Goal: Transaction & Acquisition: Purchase product/service

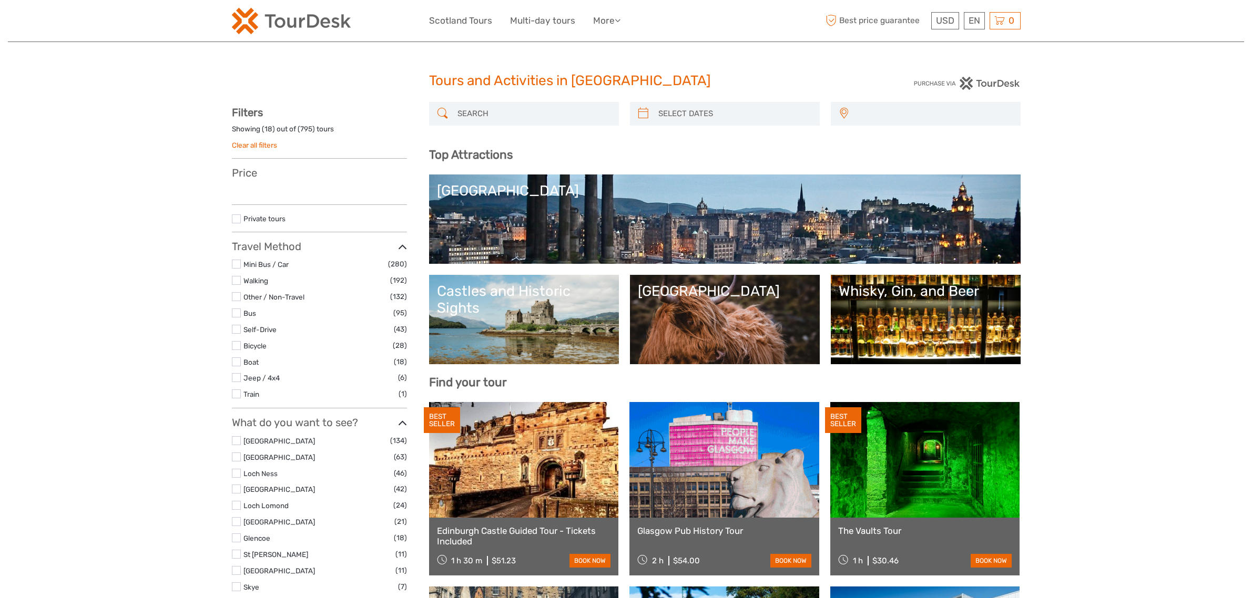
select select
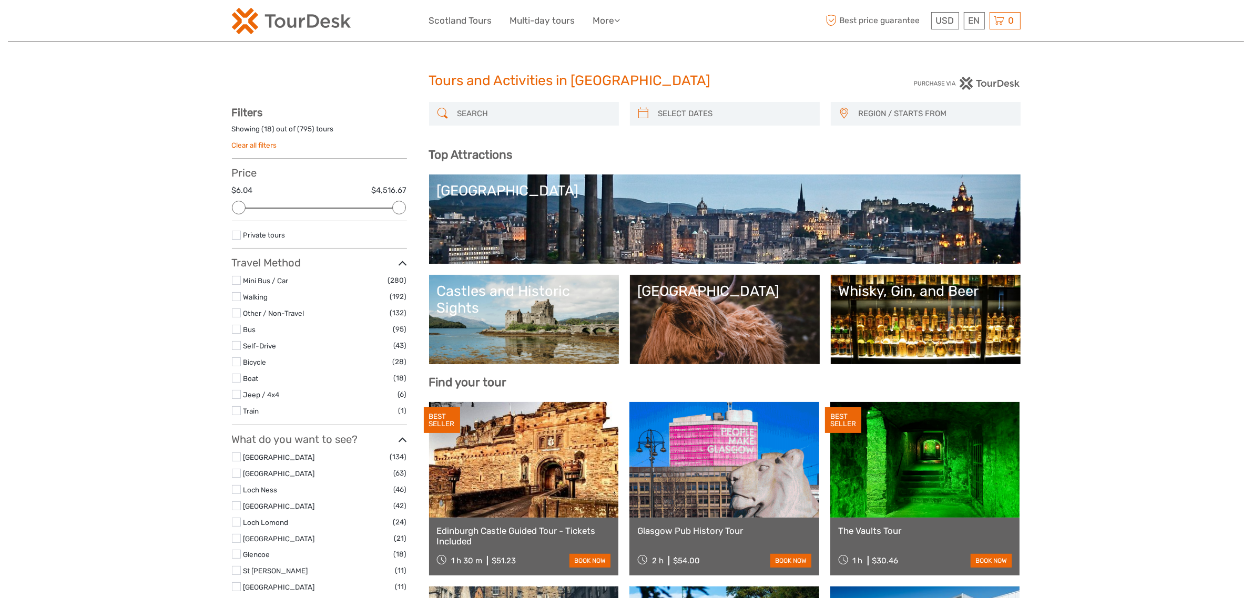
click at [530, 116] on input "search" at bounding box center [533, 114] width 160 height 18
paste input "Loch Lomond, The Highlands, & Stirling Castle Tour"
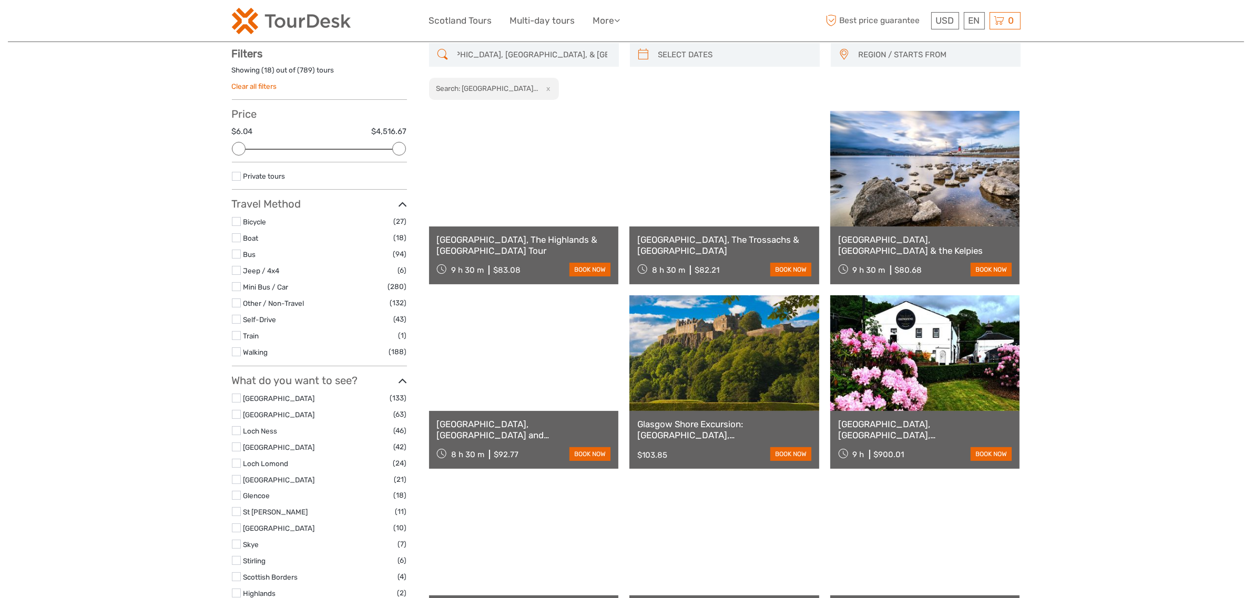
scroll to position [59, 0]
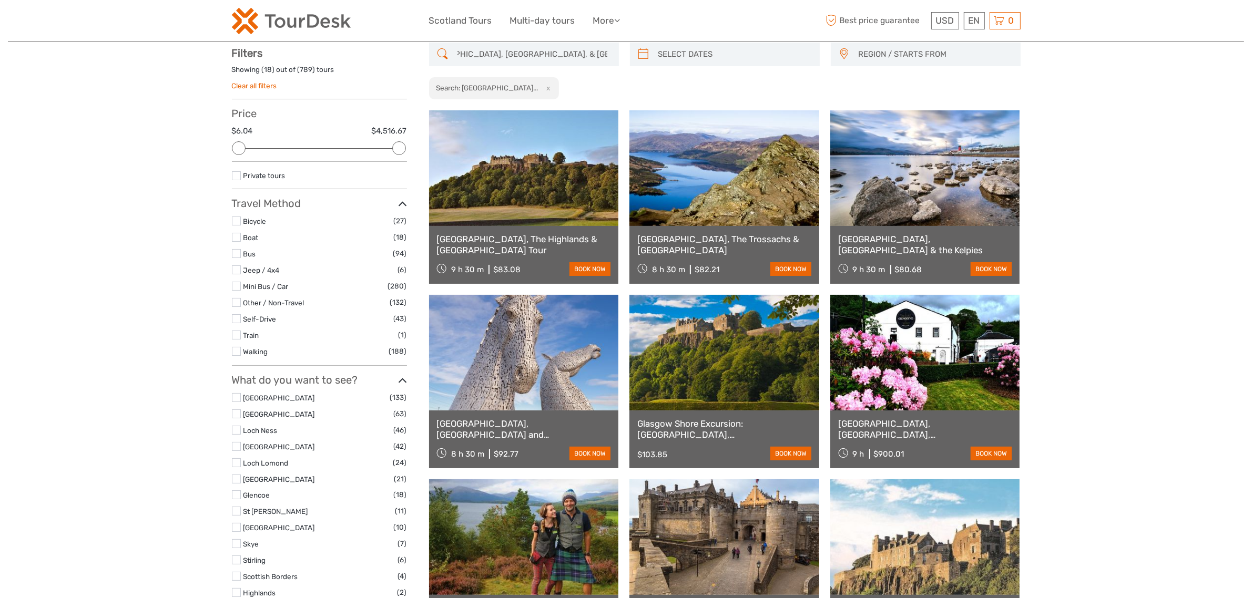
type input "Loch Lomond, The Highlands, & Stirling Castle Tour"
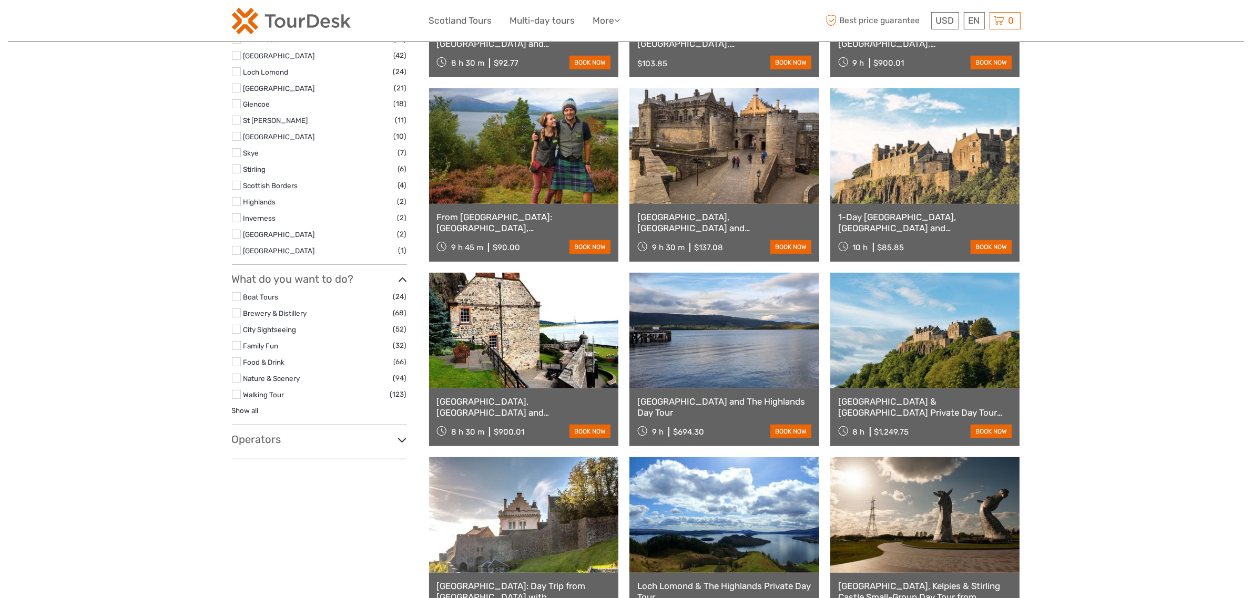
scroll to position [454, 0]
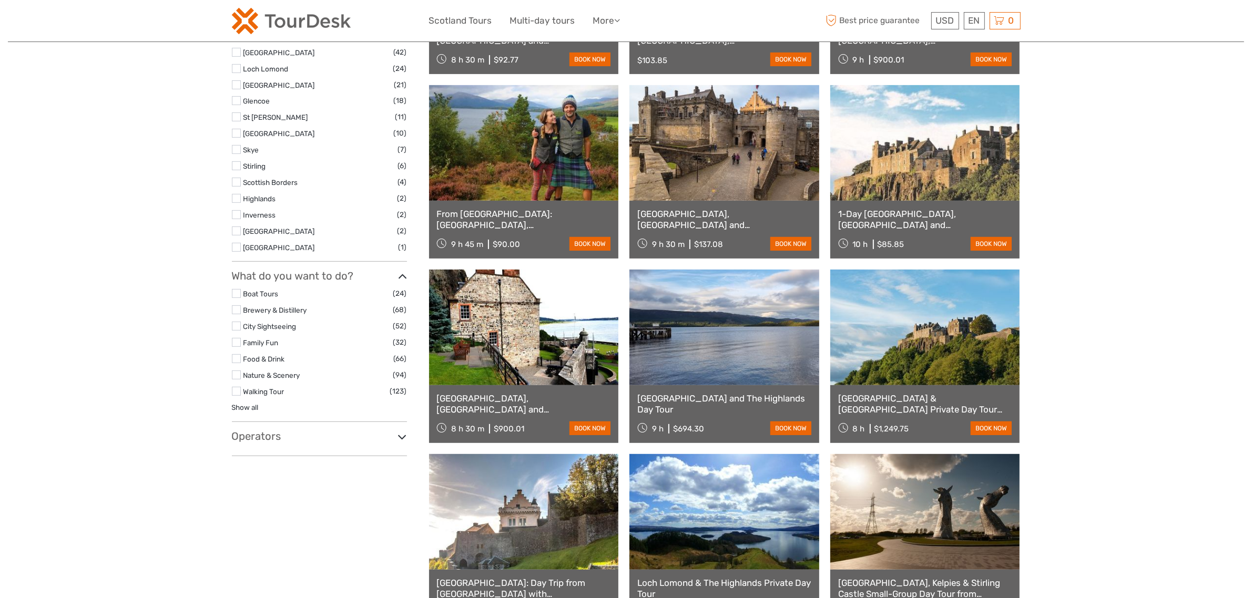
click at [282, 434] on h3 "Operators" at bounding box center [319, 436] width 175 height 13
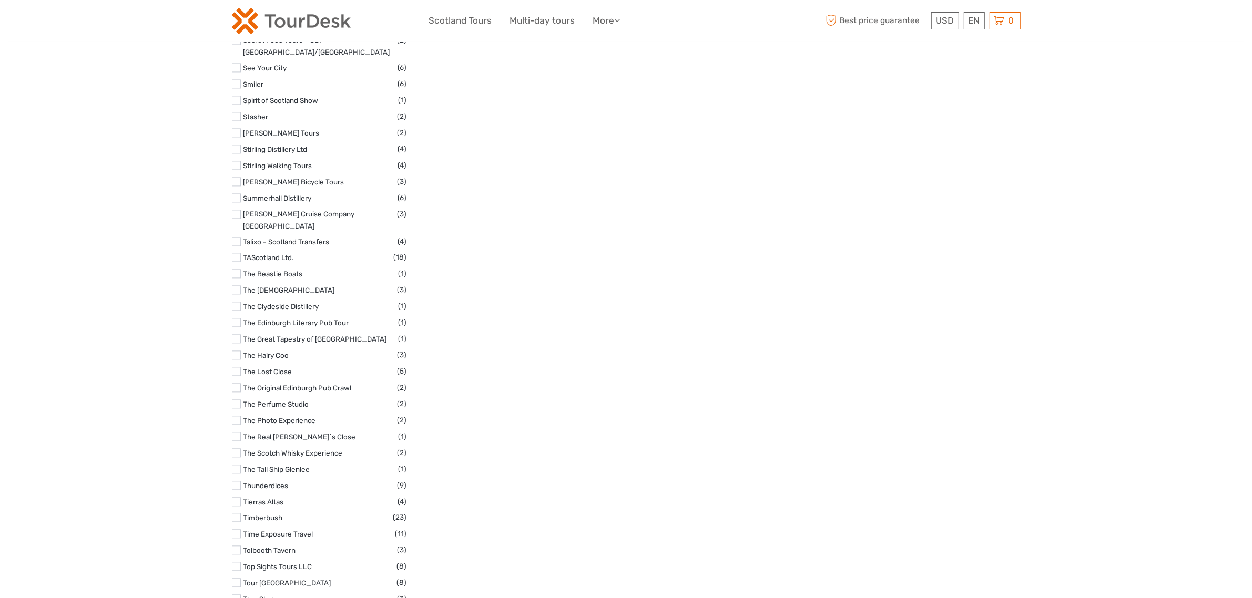
scroll to position [2820, 0]
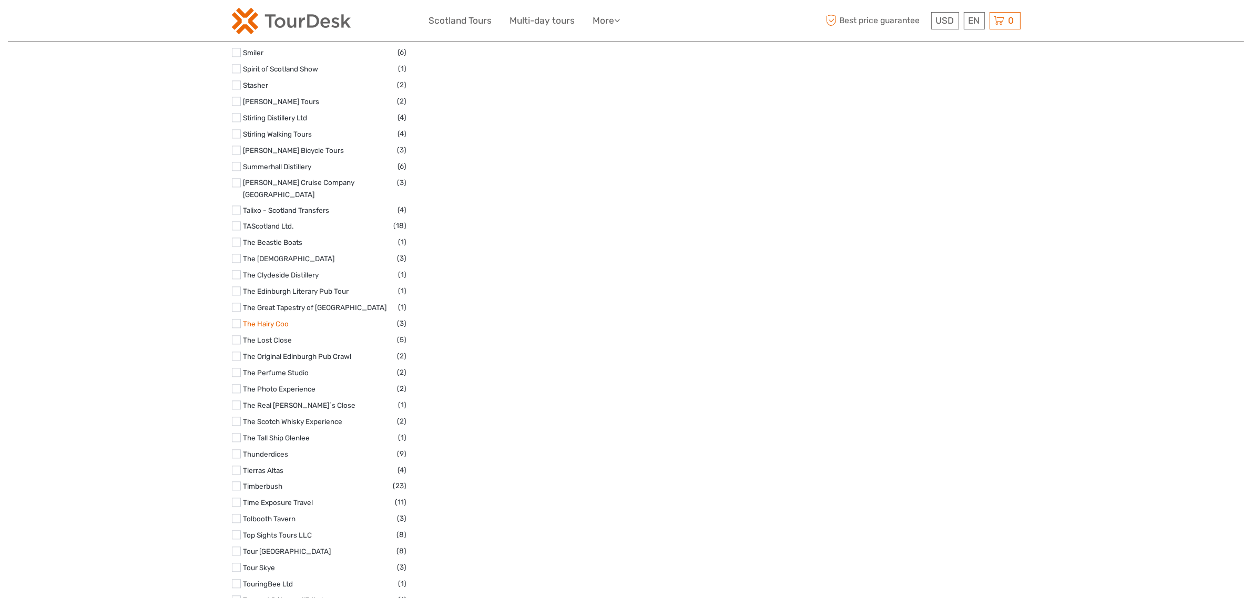
click at [282, 320] on link "The Hairy Coo" at bounding box center [266, 324] width 46 height 8
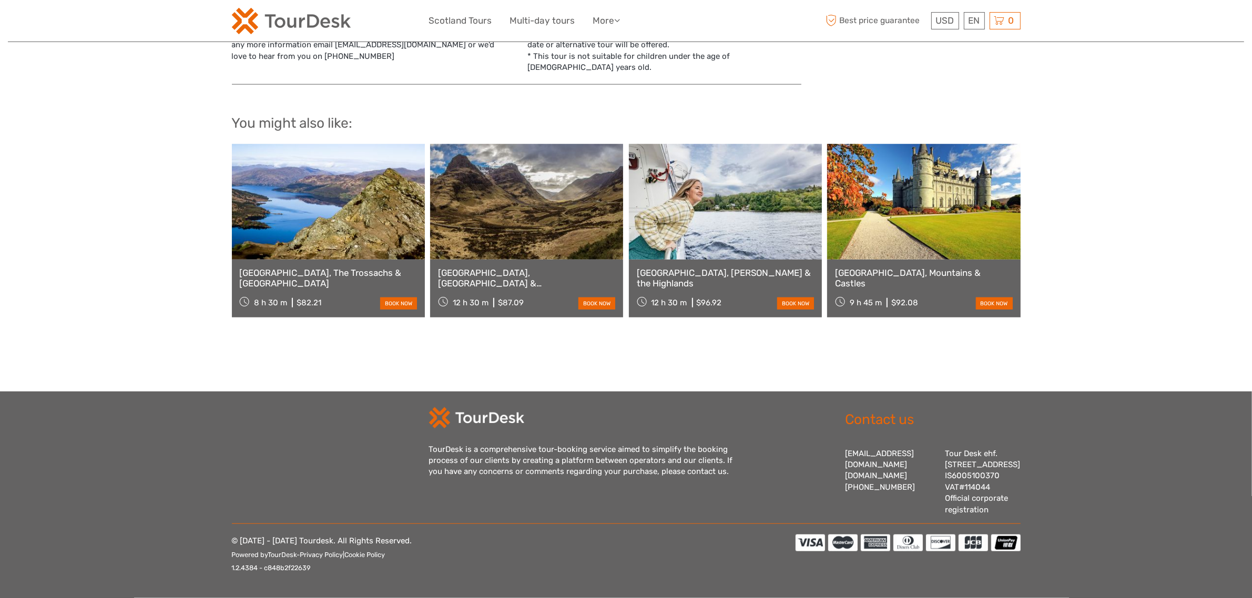
scroll to position [445, 0]
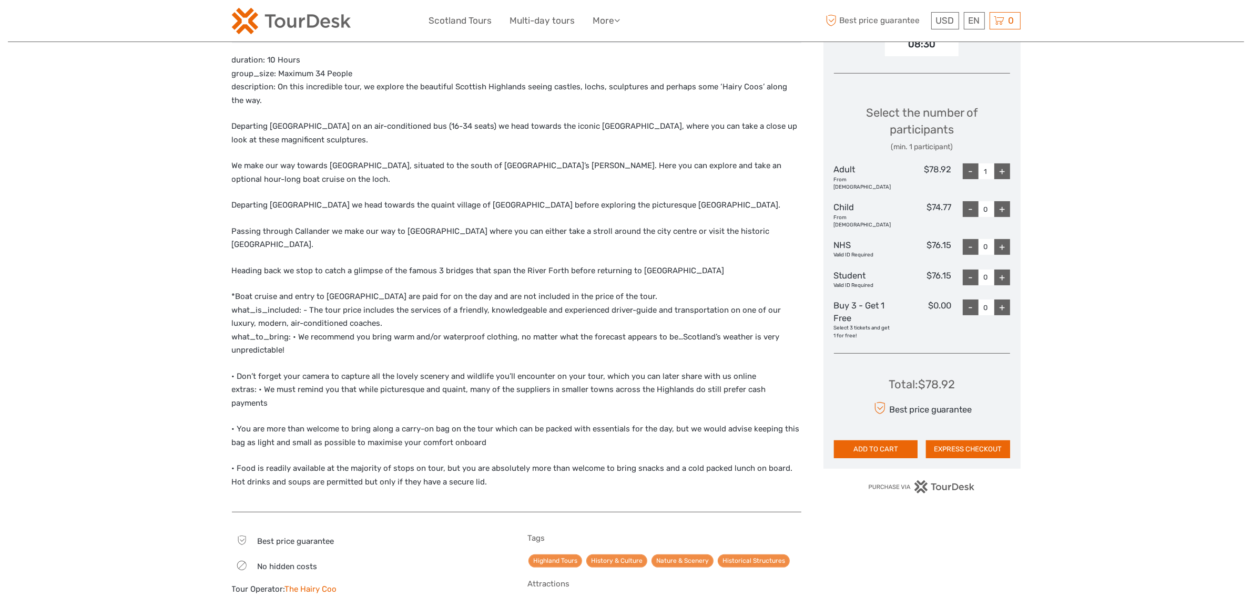
scroll to position [395, 0]
click at [973, 440] on button "EXPRESS CHECKOUT" at bounding box center [968, 449] width 84 height 18
click at [979, 440] on button "EXPRESS CHECKOUT" at bounding box center [968, 449] width 84 height 18
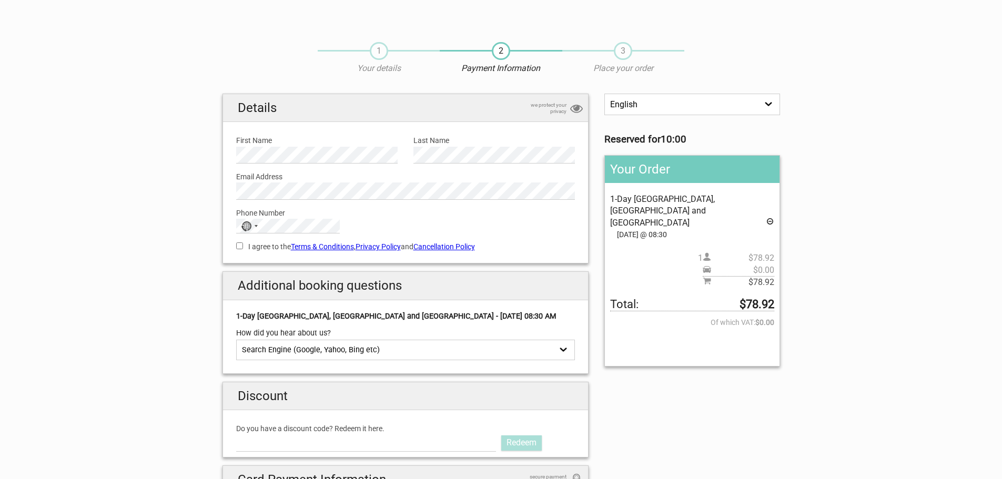
click at [681, 229] on span "05.Oct 2025 @ 08:30" at bounding box center [692, 235] width 164 height 12
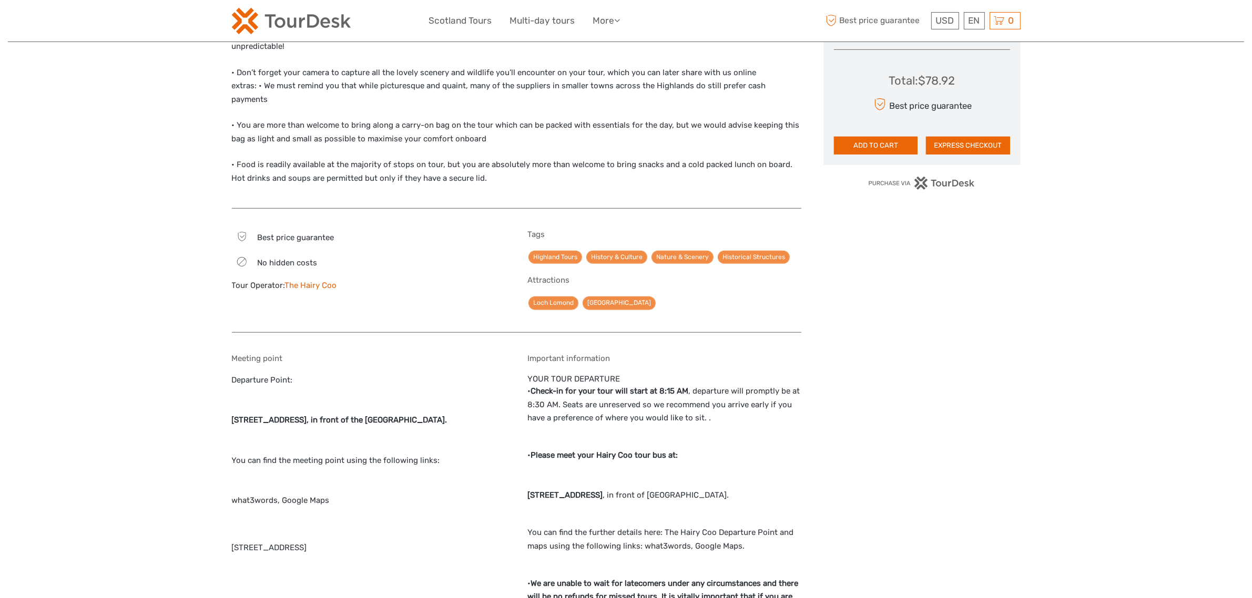
scroll to position [827, 0]
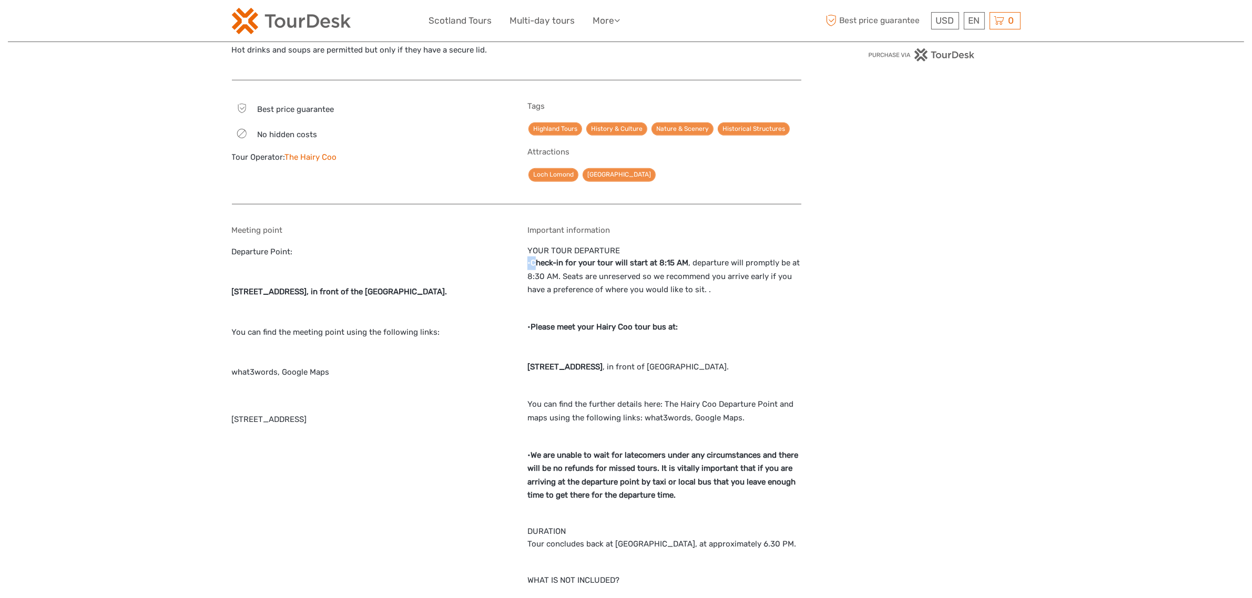
drag, startPoint x: 539, startPoint y: 238, endPoint x: 761, endPoint y: 291, distance: 228.2
click at [690, 321] on p "• Please meet your Hairy Coo tour bus at: 1759 Regent Rd, Edinburgh EH8 8DR , i…" at bounding box center [664, 348] width 274 height 54
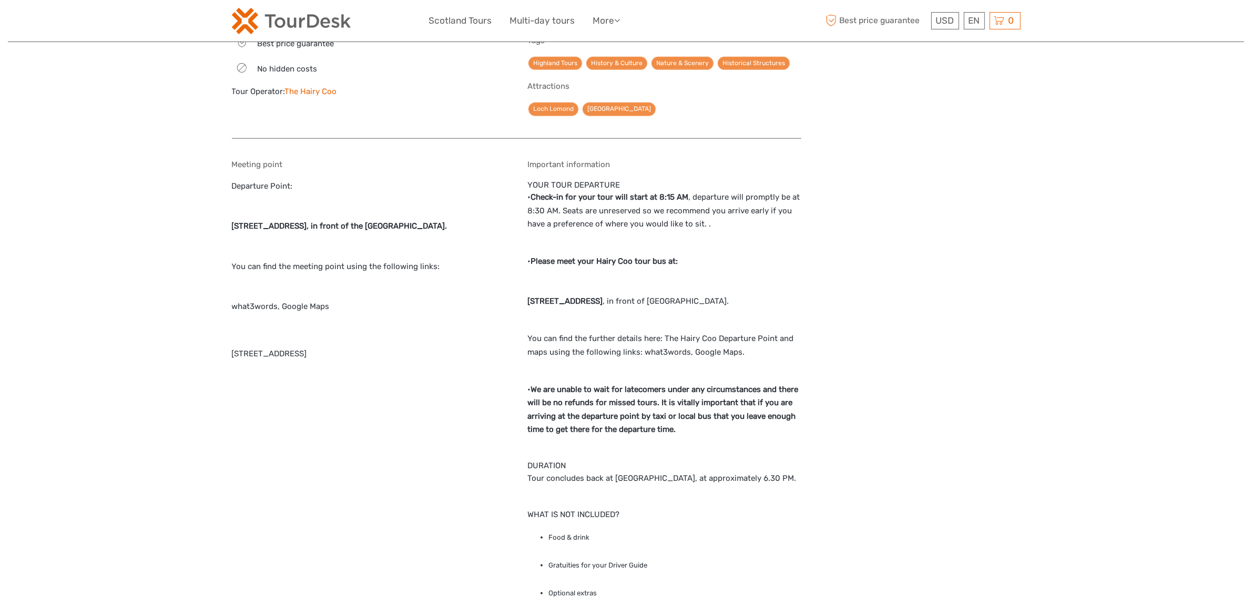
drag, startPoint x: 506, startPoint y: 279, endPoint x: 651, endPoint y: 274, distance: 144.7
click at [603, 297] on strong "1759 Regent Rd, Edinburgh EH8 8DR" at bounding box center [564, 301] width 75 height 9
click at [593, 280] on p "• Please meet your Hairy Coo tour bus at: 1759 Regent Rd, Edinburgh EH8 8DR , i…" at bounding box center [664, 282] width 274 height 54
drag, startPoint x: 526, startPoint y: 274, endPoint x: 660, endPoint y: 274, distance: 133.6
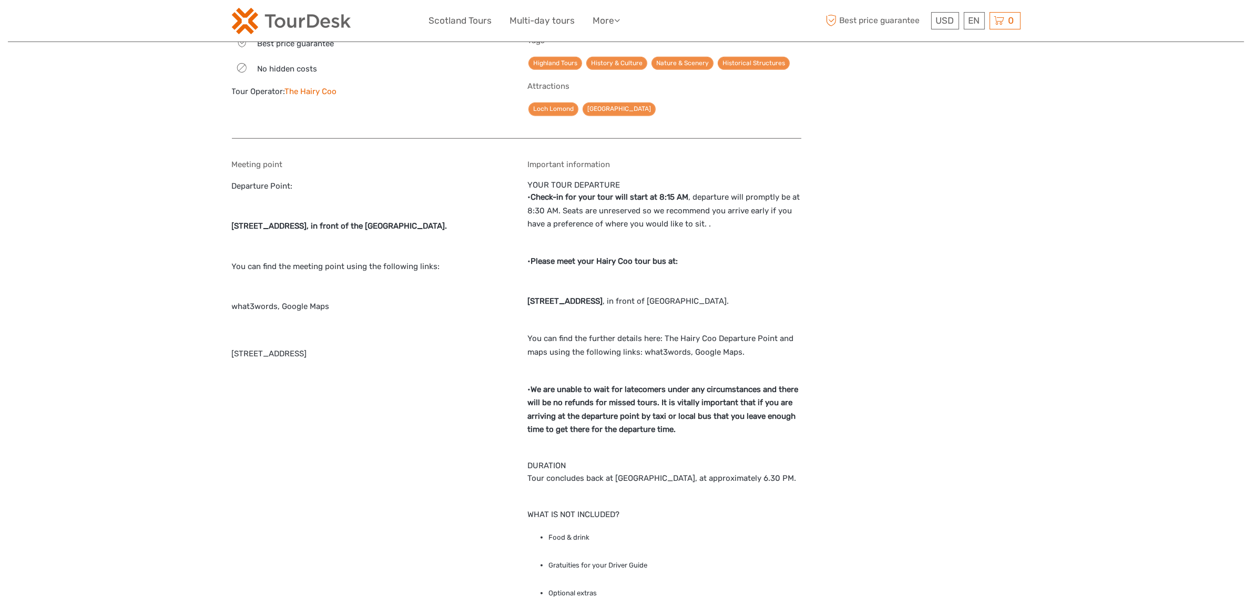
copy strong "1759 Regent Rd, Edinburgh EH8 8DR"
drag, startPoint x: 639, startPoint y: 277, endPoint x: 592, endPoint y: 288, distance: 48.5
drag, startPoint x: 530, startPoint y: 276, endPoint x: 664, endPoint y: 277, distance: 134.1
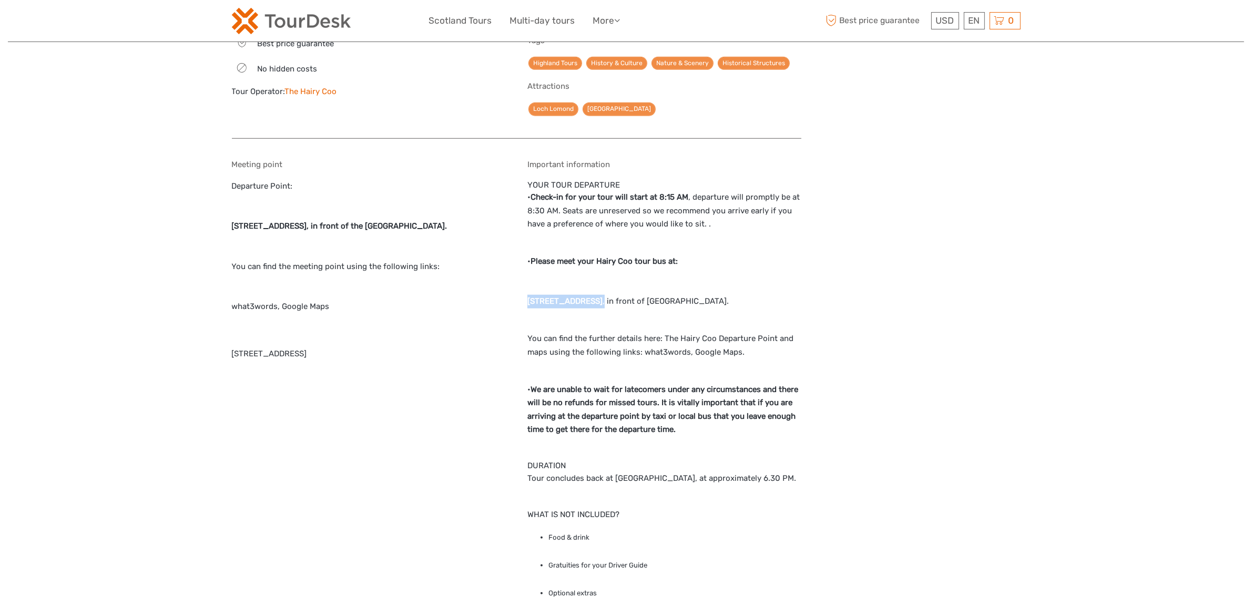
click at [664, 277] on p "• Please meet your Hairy Coo tour bus at: 1759 Regent Rd, Edinburgh EH8 8DR , i…" at bounding box center [664, 282] width 274 height 54
copy p "1759 Regent Rd, Edinburgh EH8 8DR ,"
drag, startPoint x: 531, startPoint y: 170, endPoint x: 705, endPoint y: 172, distance: 174.1
click at [705, 191] on p "• Check-in for your tour will start at 8:15 AM , departure will promptly be at …" at bounding box center [664, 211] width 274 height 40
click at [785, 271] on p "• Please meet your Hairy Coo tour bus at: 1759 Regent Rd, Edinburgh EH8 8DR , i…" at bounding box center [664, 282] width 274 height 54
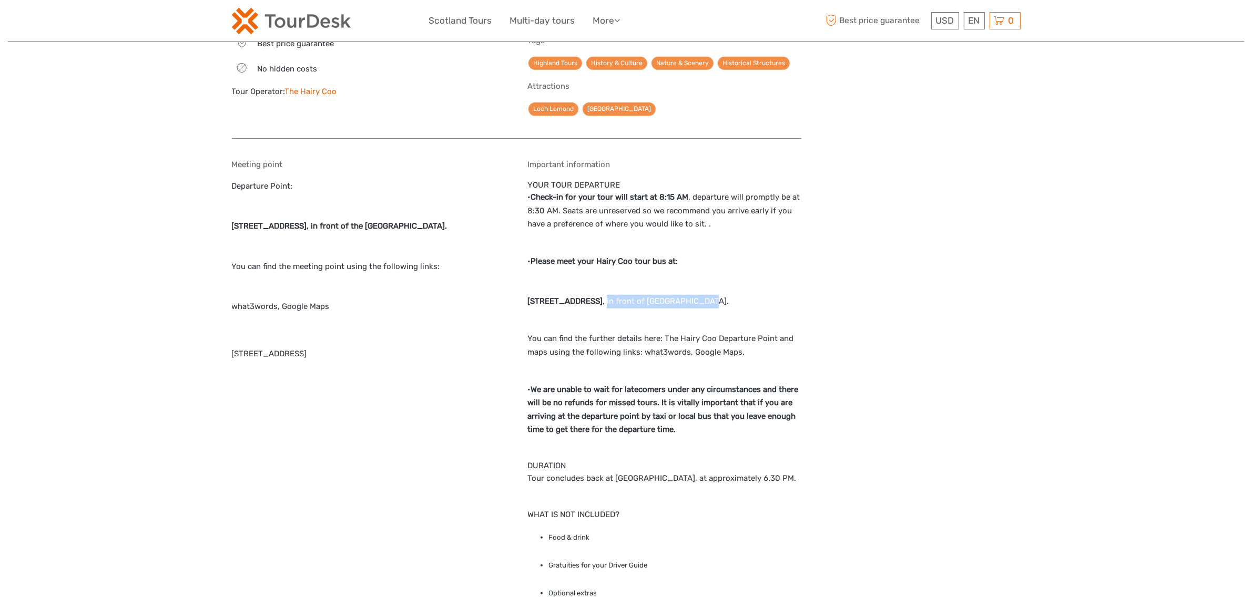
drag, startPoint x: 779, startPoint y: 274, endPoint x: 665, endPoint y: 279, distance: 114.2
click at [665, 279] on p "• Please meet your Hairy Coo tour bus at: 1759 Regent Rd, Edinburgh EH8 8DR , i…" at bounding box center [664, 282] width 274 height 54
copy p "in front of Burns Monument."
